Goal: Navigation & Orientation: Find specific page/section

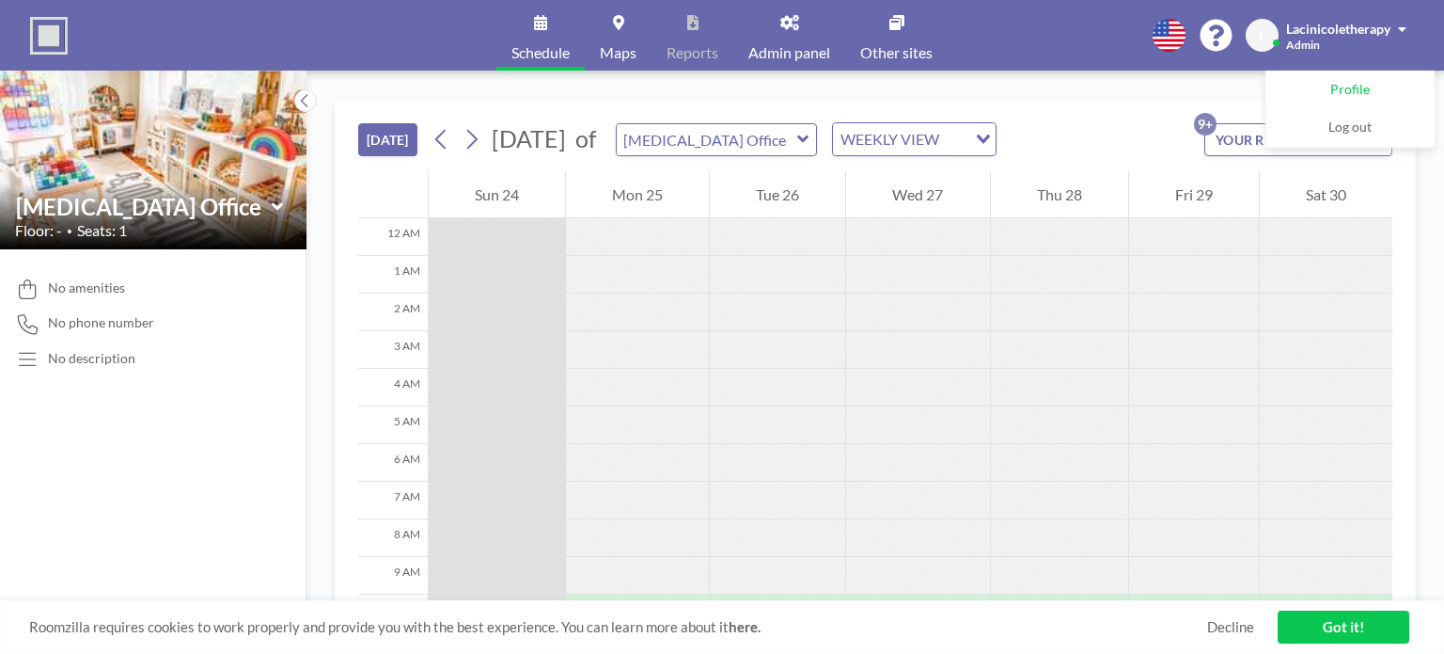
scroll to position [376, 0]
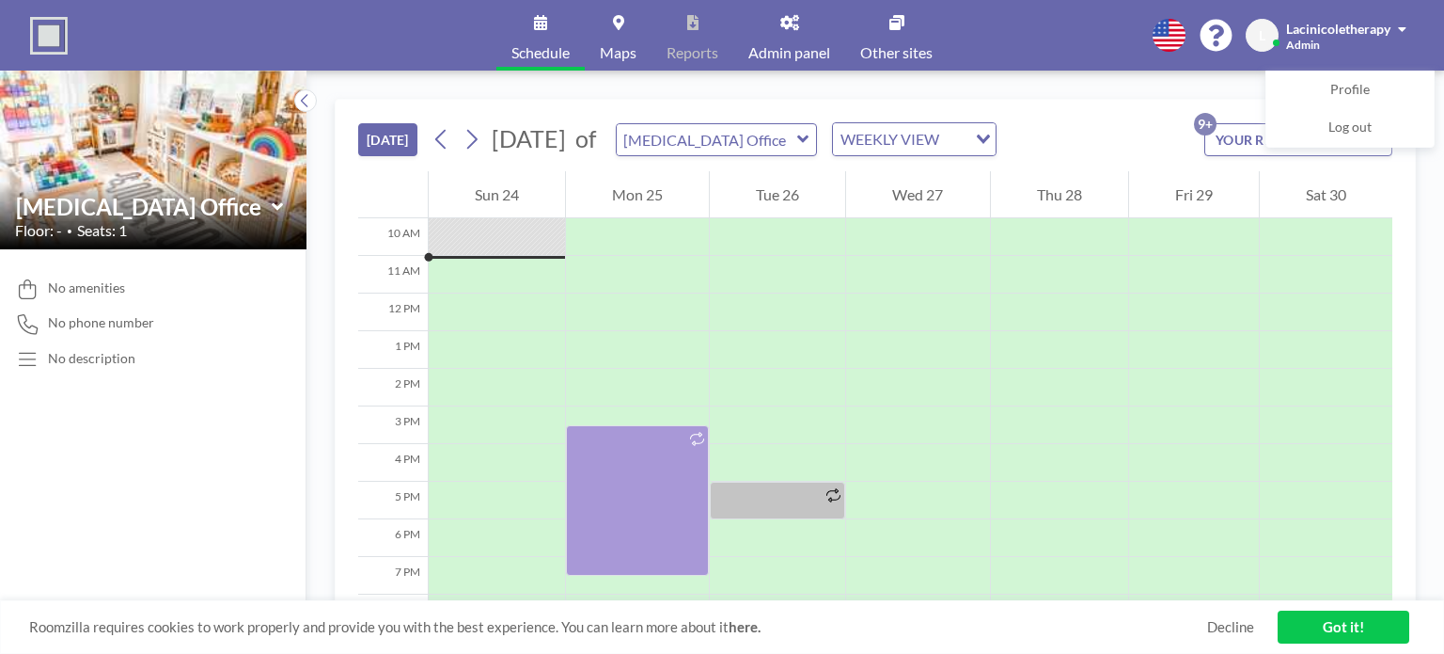
click at [1392, 25] on div "Lacinicoletherapy" at bounding box center [1346, 28] width 120 height 19
click at [1350, 30] on span "Lacinicoletherapy" at bounding box center [1338, 29] width 104 height 16
click at [1368, 125] on span "Log out" at bounding box center [1350, 127] width 43 height 19
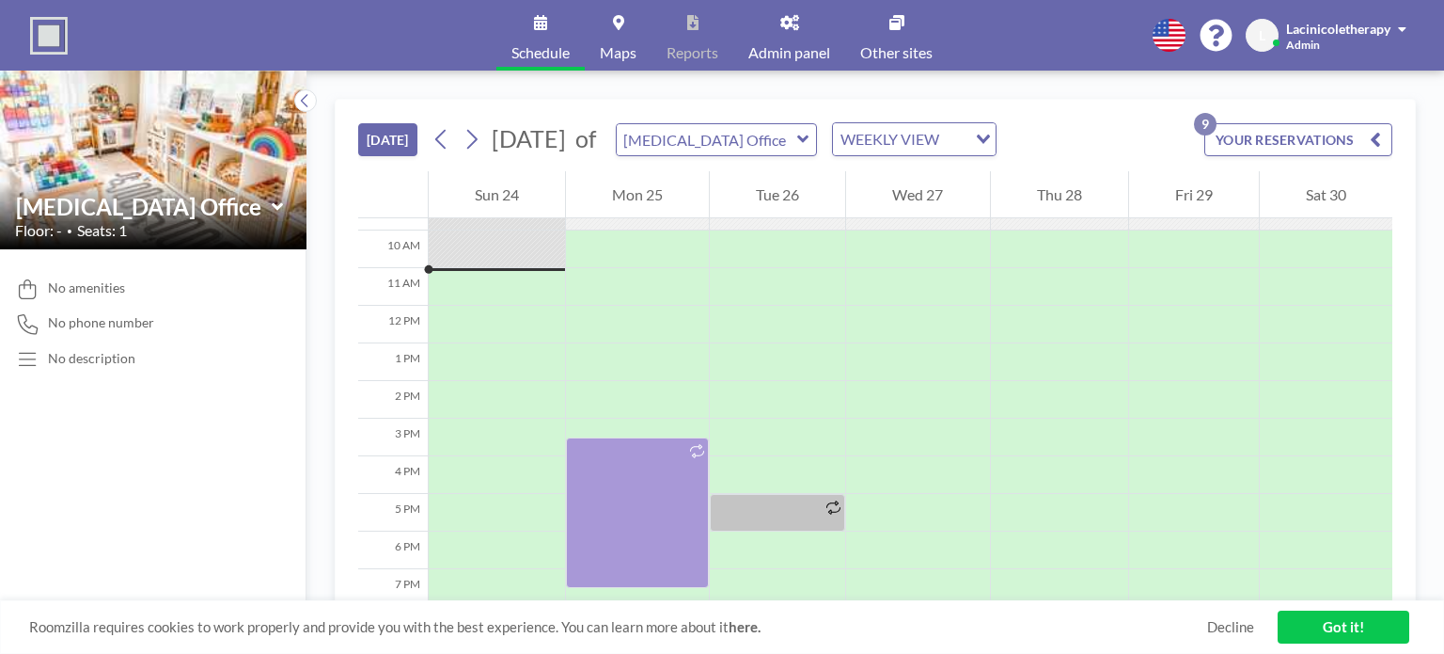
scroll to position [376, 0]
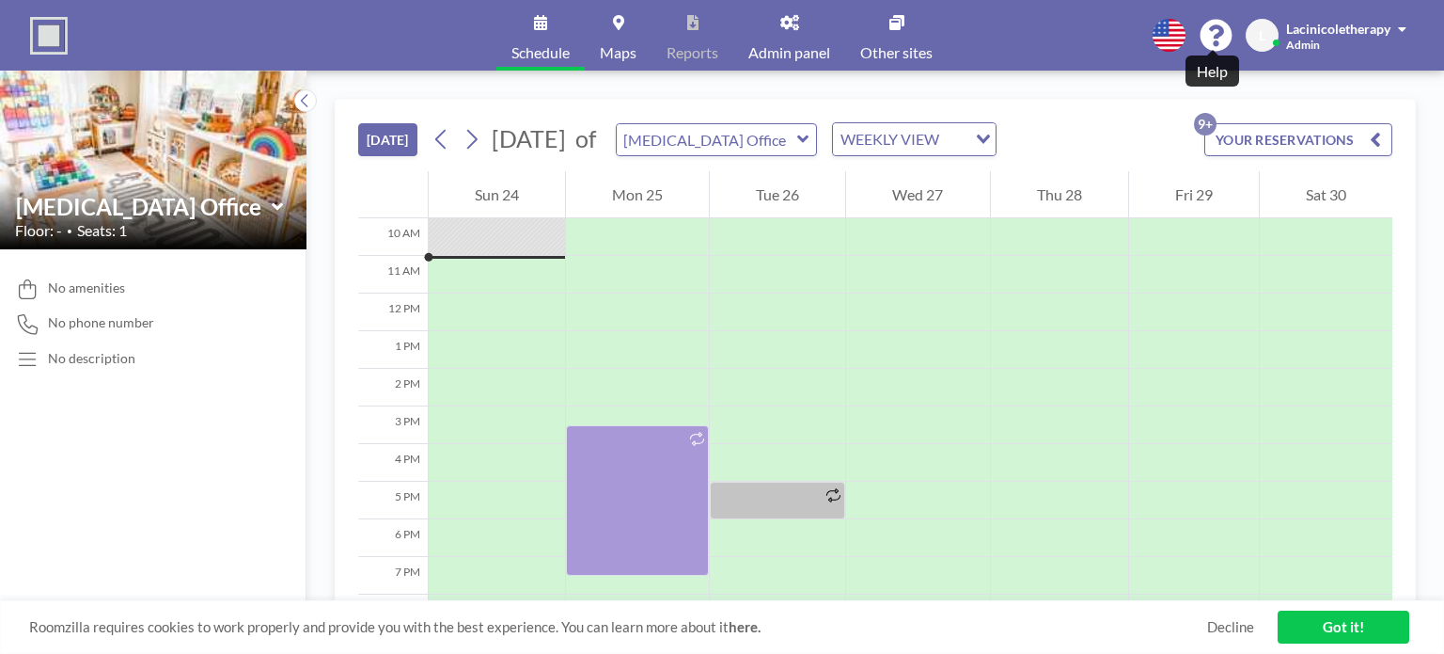
click at [1210, 35] on icon at bounding box center [1216, 36] width 32 height 32
click at [1401, 33] on span at bounding box center [1402, 29] width 8 height 13
click at [1384, 88] on link "Profile" at bounding box center [1350, 90] width 167 height 38
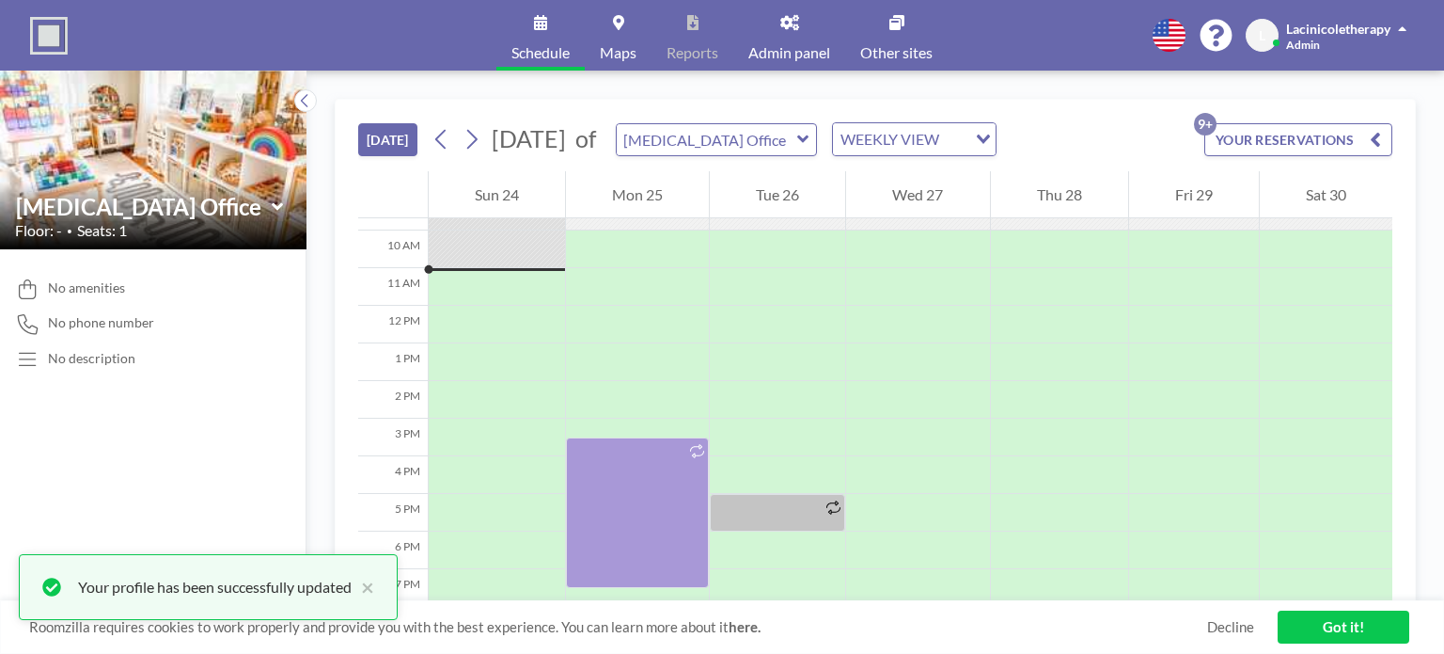
scroll to position [376, 0]
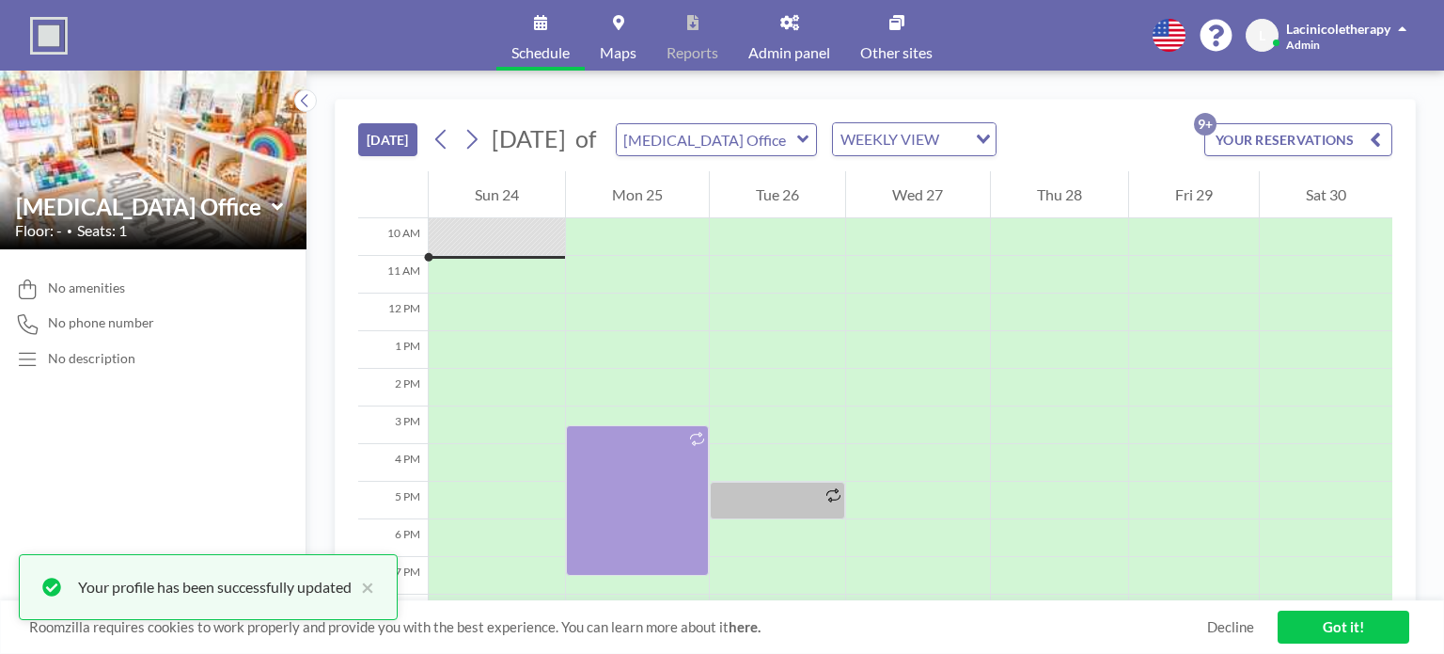
click at [1321, 136] on button "YOUR RESERVATIONS 9+" at bounding box center [1299, 139] width 188 height 33
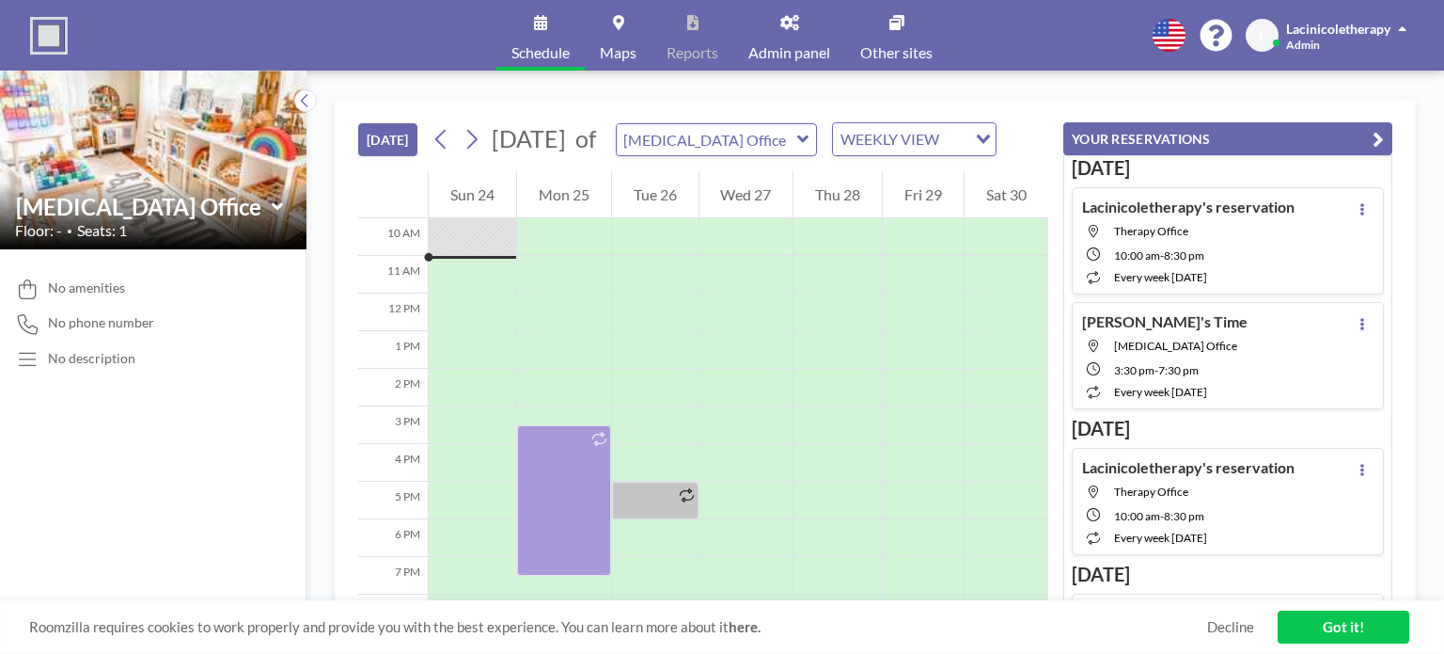
click at [899, 40] on link "Other sites" at bounding box center [896, 35] width 102 height 71
